Goal: Transaction & Acquisition: Download file/media

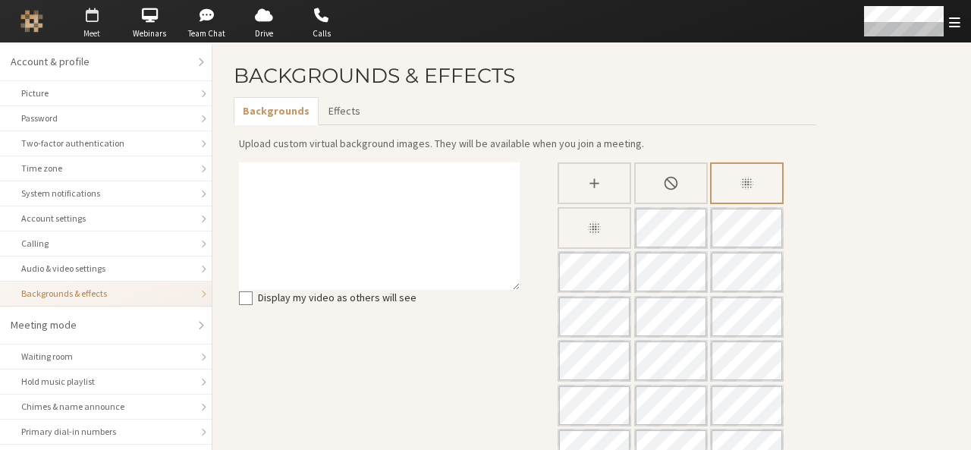
click at [86, 31] on span "Meet" at bounding box center [91, 33] width 53 height 13
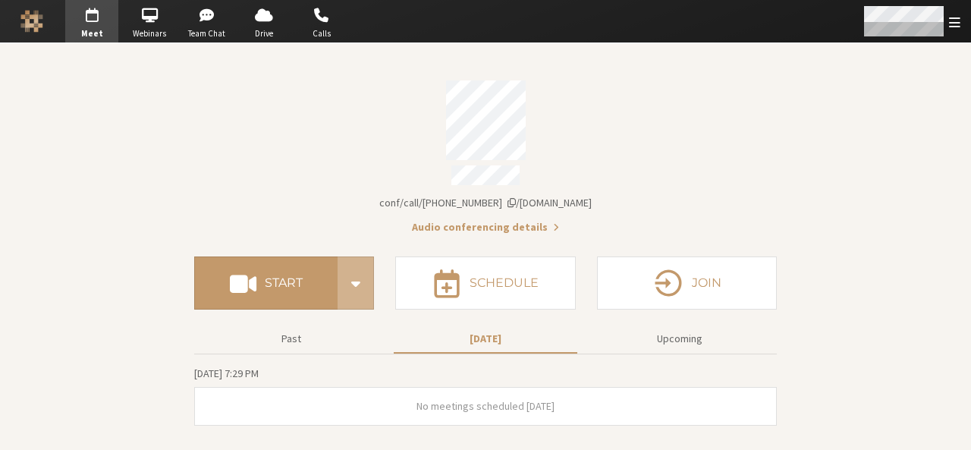
click at [944, 24] on div "Open menu" at bounding box center [911, 21] width 120 height 42
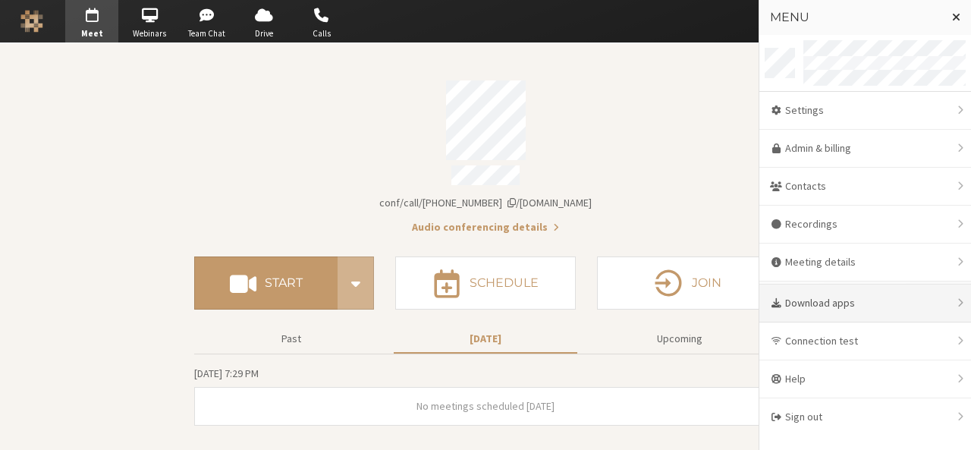
click at [833, 303] on div "Download apps" at bounding box center [865, 303] width 212 height 38
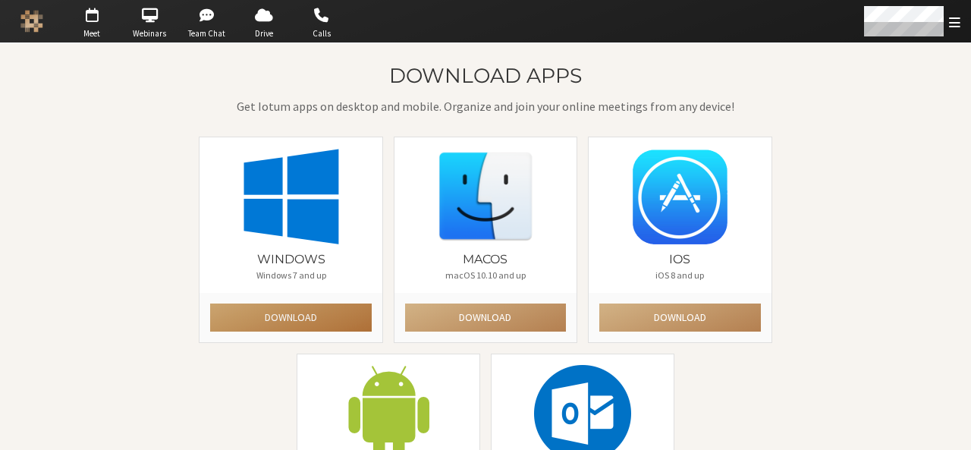
click at [326, 322] on button "Download" at bounding box center [290, 317] width 161 height 28
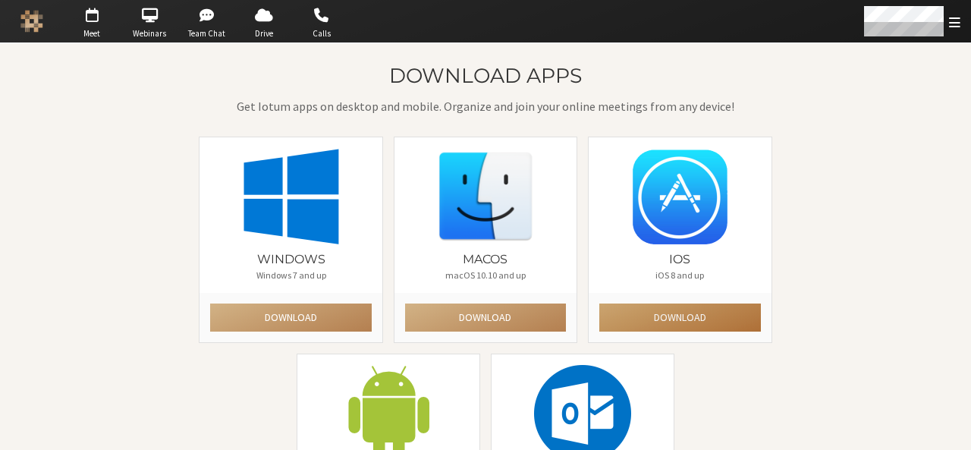
click at [599, 321] on button "Download" at bounding box center [679, 317] width 161 height 28
